Goal: Task Accomplishment & Management: Complete application form

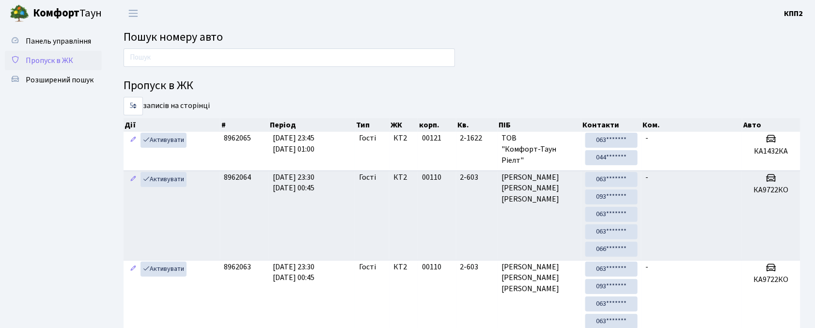
click at [78, 65] on link "Пропуск в ЖК" at bounding box center [53, 60] width 97 height 19
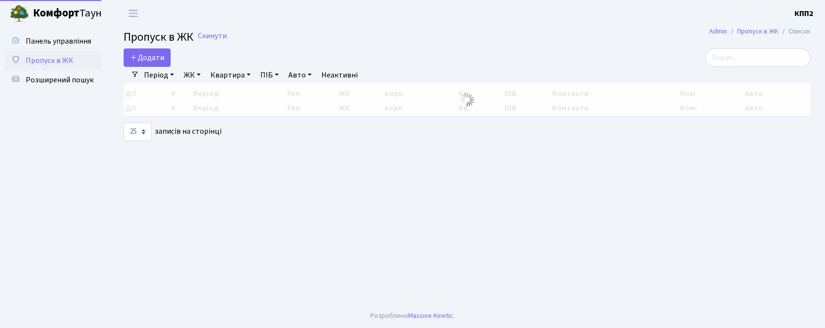
select select "25"
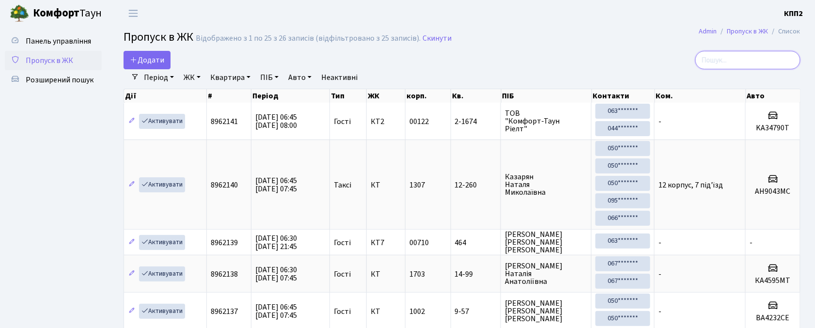
click at [717, 63] on input "search" at bounding box center [748, 60] width 105 height 18
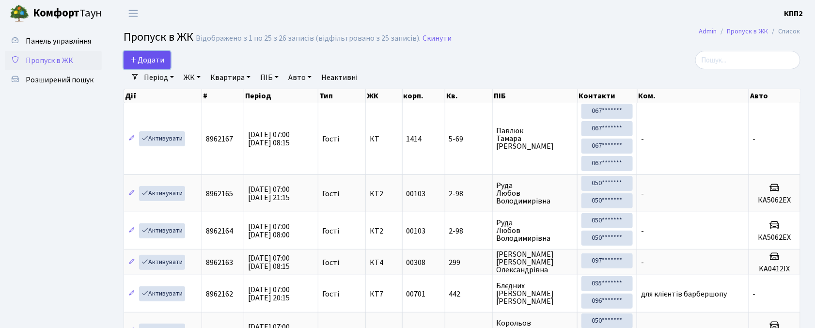
click at [157, 53] on link "Додати" at bounding box center [147, 60] width 47 height 18
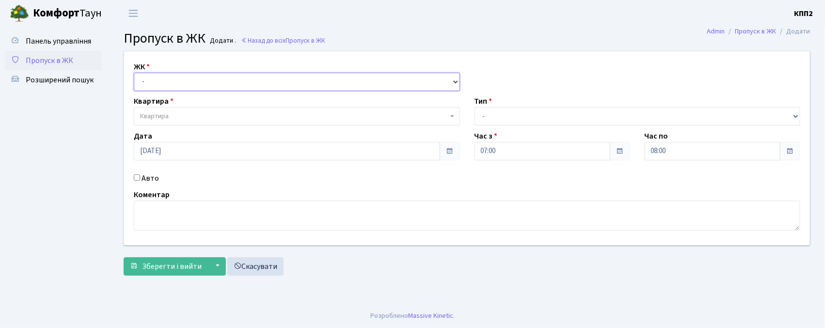
drag, startPoint x: 168, startPoint y: 84, endPoint x: 167, endPoint y: 90, distance: 6.3
click at [167, 83] on select "- КТ, вул. Регенераторна, 4 КТ2, просп. Соборності, 17 КТ3, вул. Березнева, 16 …" at bounding box center [297, 82] width 326 height 18
select select "271"
click at [134, 73] on select "- КТ, вул. Регенераторна, 4 КТ2, просп. Соборності, 17 КТ3, вул. Березнева, 16 …" at bounding box center [297, 82] width 326 height 18
select select
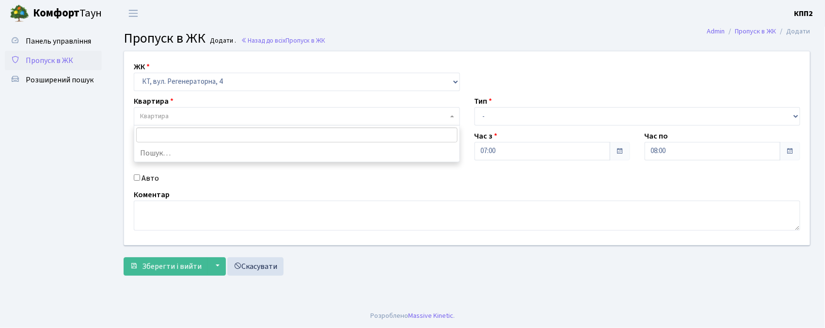
click at [176, 117] on span "Квартира" at bounding box center [294, 116] width 308 height 10
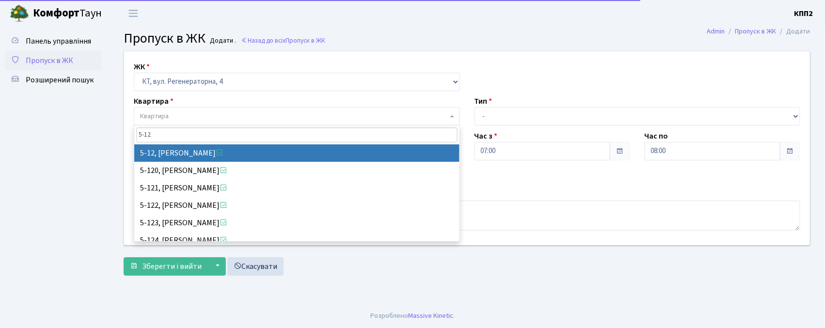
type input "5-12"
drag, startPoint x: 164, startPoint y: 154, endPoint x: 429, endPoint y: 109, distance: 269.4
select select "2504"
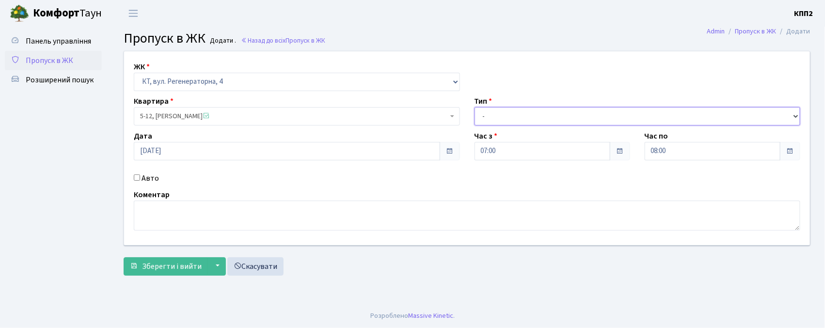
click at [509, 109] on select "- Доставка Таксі Гості Сервіс" at bounding box center [638, 116] width 326 height 18
click at [475, 107] on select "- Доставка Таксі Гості Сервіс" at bounding box center [638, 116] width 326 height 18
click at [576, 117] on select "- Доставка Таксі Гості Сервіс" at bounding box center [638, 116] width 326 height 18
select select "2"
click at [475, 107] on select "- Доставка Таксі Гості Сервіс" at bounding box center [638, 116] width 326 height 18
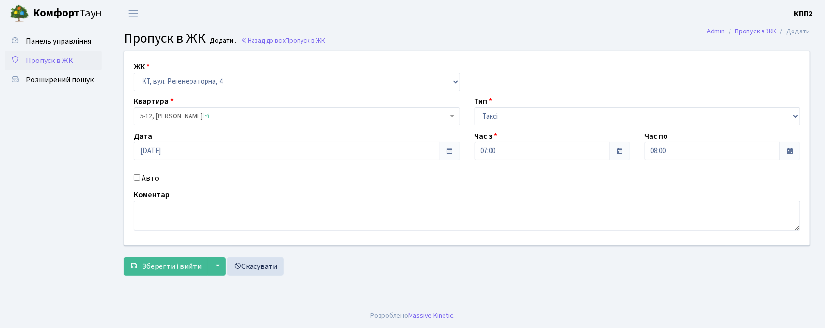
click at [134, 175] on input "Авто" at bounding box center [137, 177] width 6 height 6
checkbox input "true"
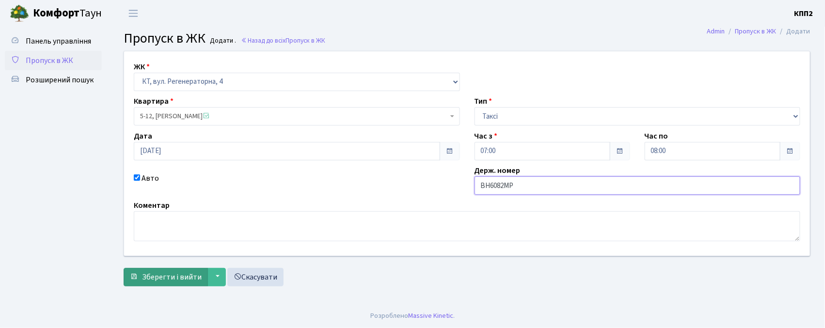
type input "ВН6082МР"
click at [145, 272] on span "Зберегти і вийти" at bounding box center [172, 277] width 60 height 11
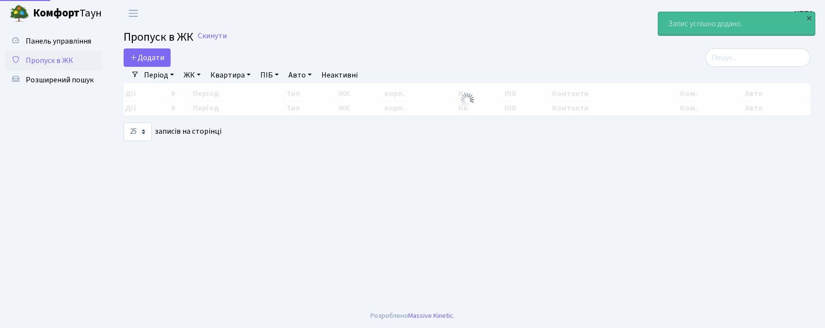
select select "25"
